Goal: Check status: Check status

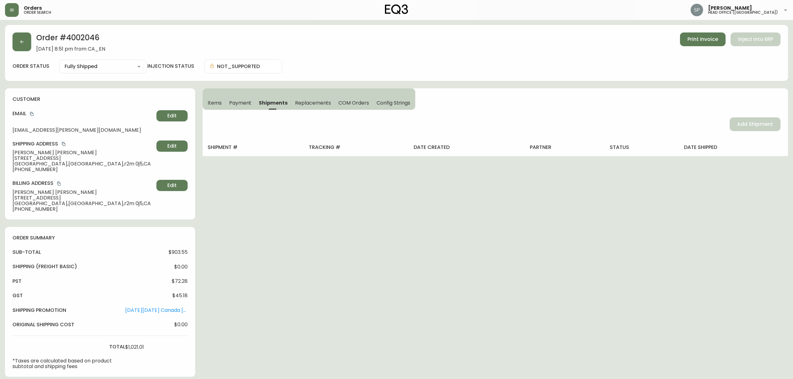
select select "FULLY_SHIPPED"
click at [13, 9] on icon "button" at bounding box center [12, 10] width 4 height 2
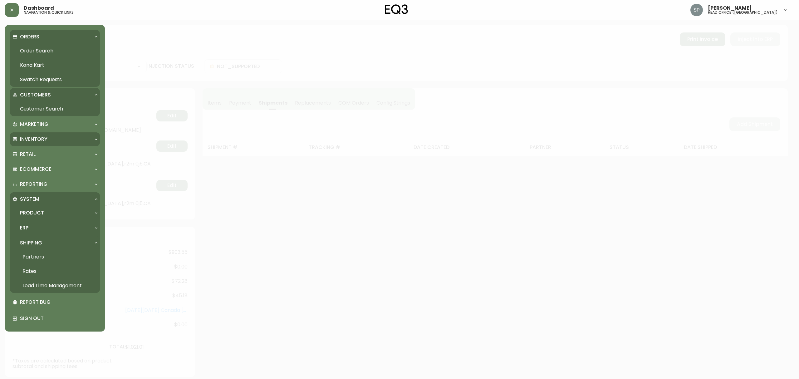
click at [44, 140] on p "Inventory" at bounding box center [33, 139] width 27 height 7
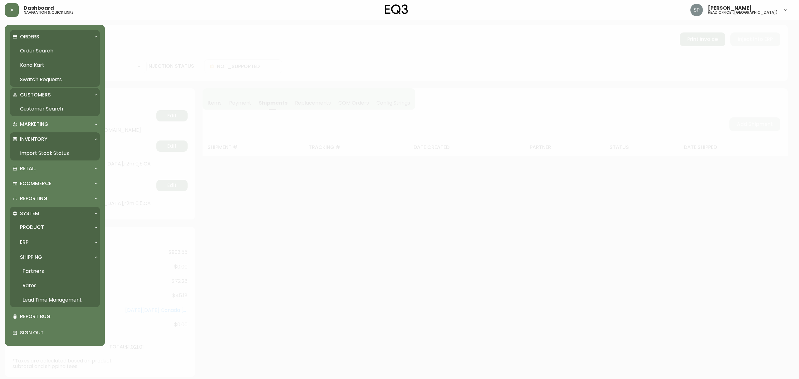
click at [55, 153] on link "Import Stock Status" at bounding box center [55, 153] width 90 height 14
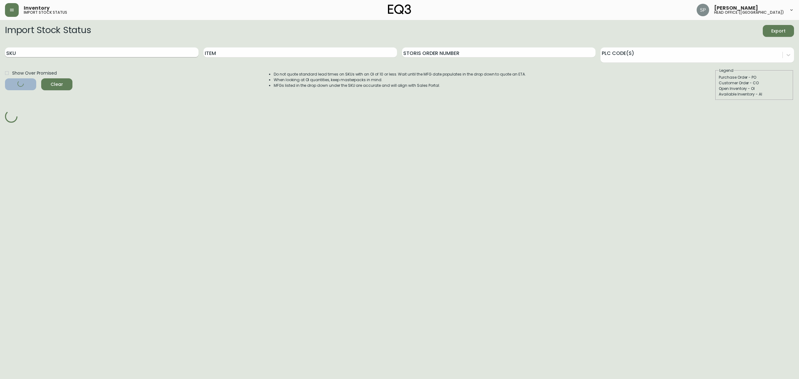
click at [119, 48] on input "SKU" at bounding box center [102, 52] width 194 height 10
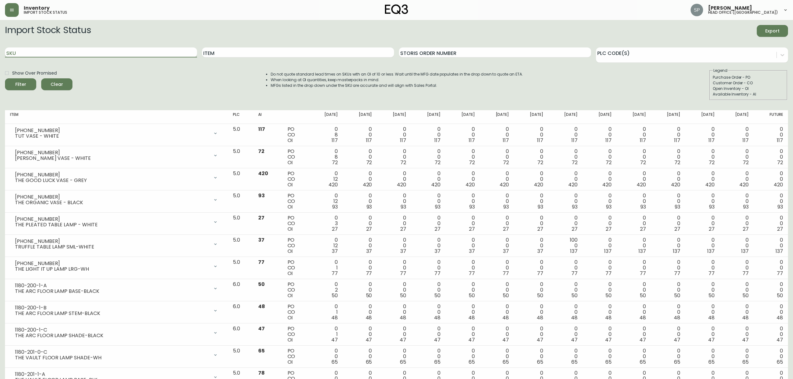
paste input "[PHONE_NUMBER]"
type input "[PHONE_NUMBER]"
click at [5, 78] on button "Filter" at bounding box center [20, 84] width 31 height 12
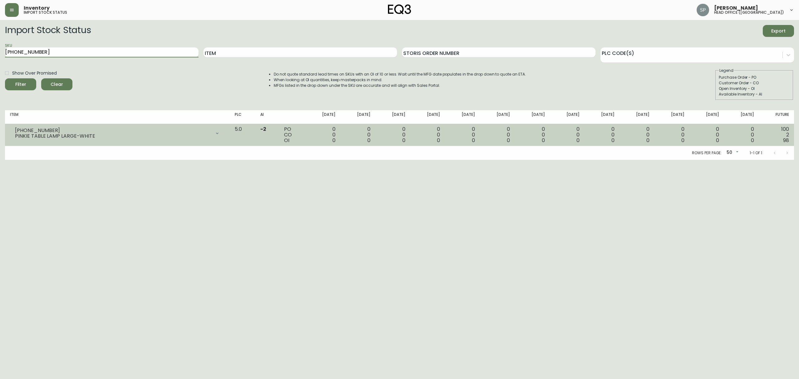
click at [224, 133] on div at bounding box center [217, 133] width 12 height 12
